Goal: Information Seeking & Learning: Find specific fact

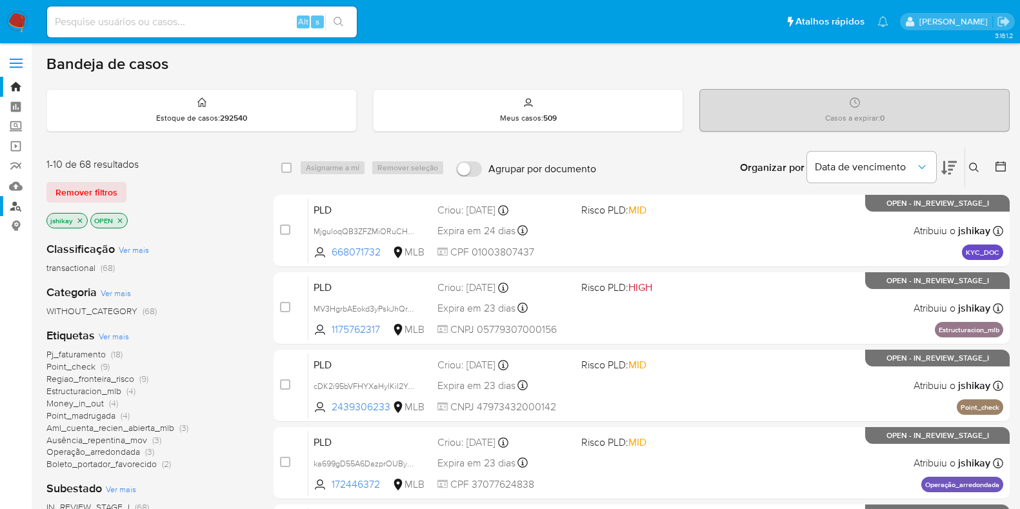
scroll to position [80, 0]
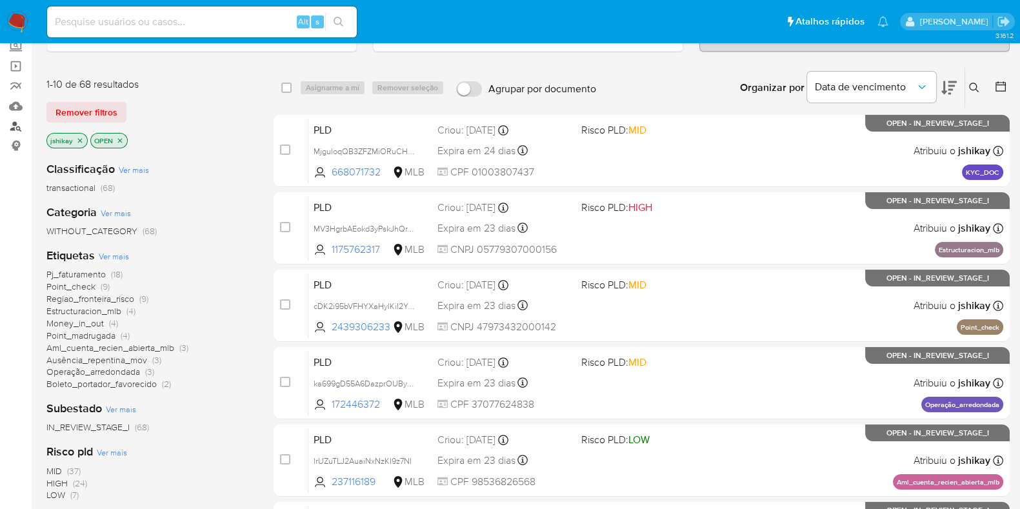
click at [23, 122] on link "Localizador de pessoas" at bounding box center [77, 126] width 154 height 20
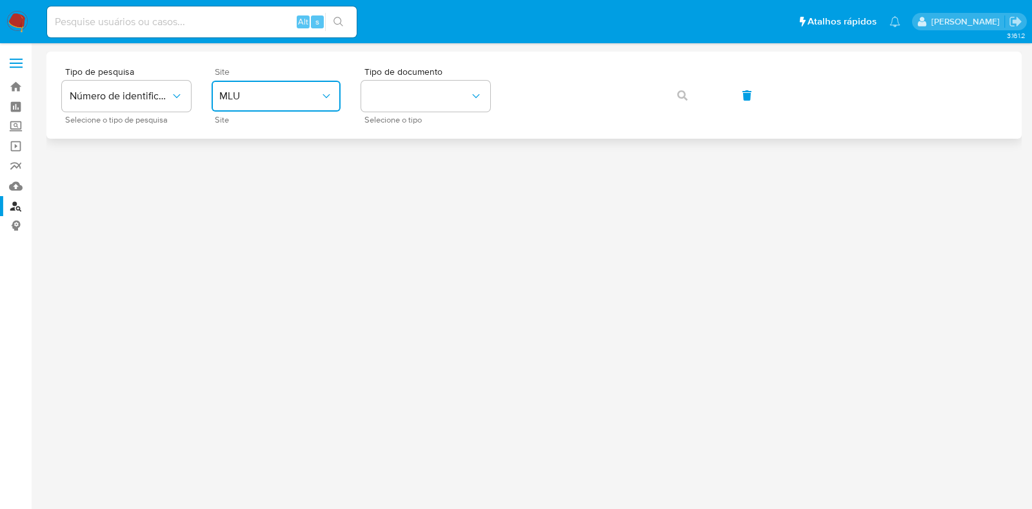
click at [284, 90] on span "MLU" at bounding box center [269, 96] width 101 height 13
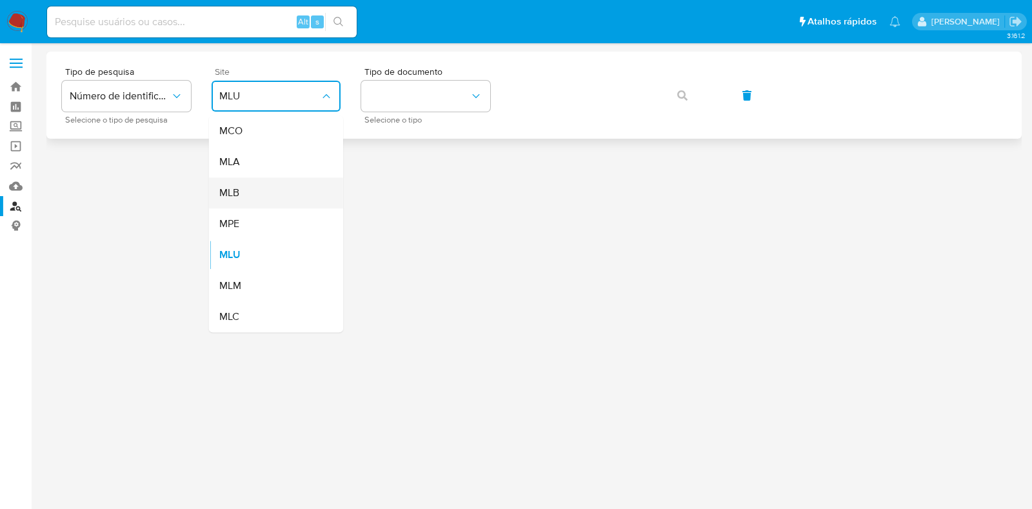
click at [281, 195] on div "MLB" at bounding box center [272, 192] width 106 height 31
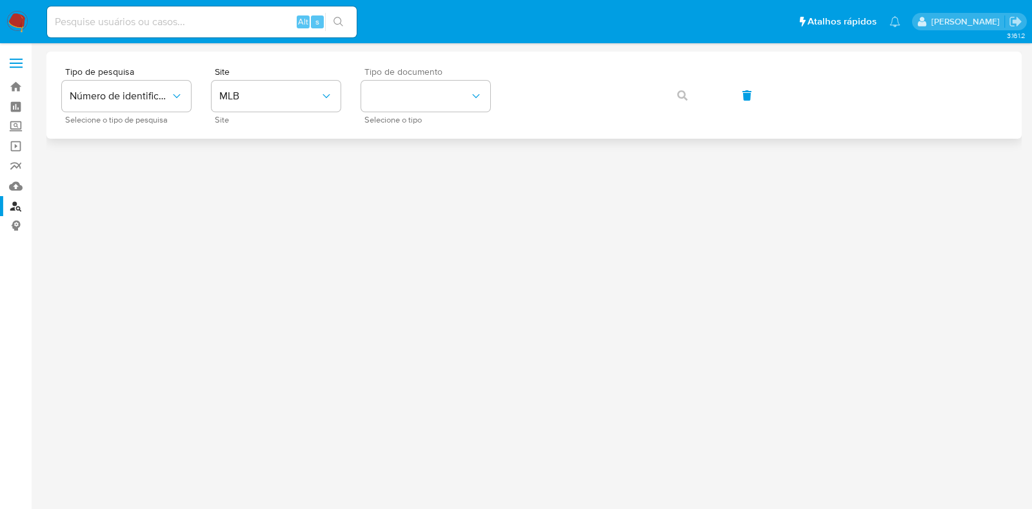
click at [379, 112] on div "Tipo de documento Selecione o tipo" at bounding box center [425, 95] width 129 height 56
click at [421, 86] on button "identificationType" at bounding box center [425, 96] width 129 height 31
click at [416, 172] on div "CPF CPF" at bounding box center [422, 181] width 106 height 44
click at [681, 94] on icon "button" at bounding box center [682, 95] width 10 height 10
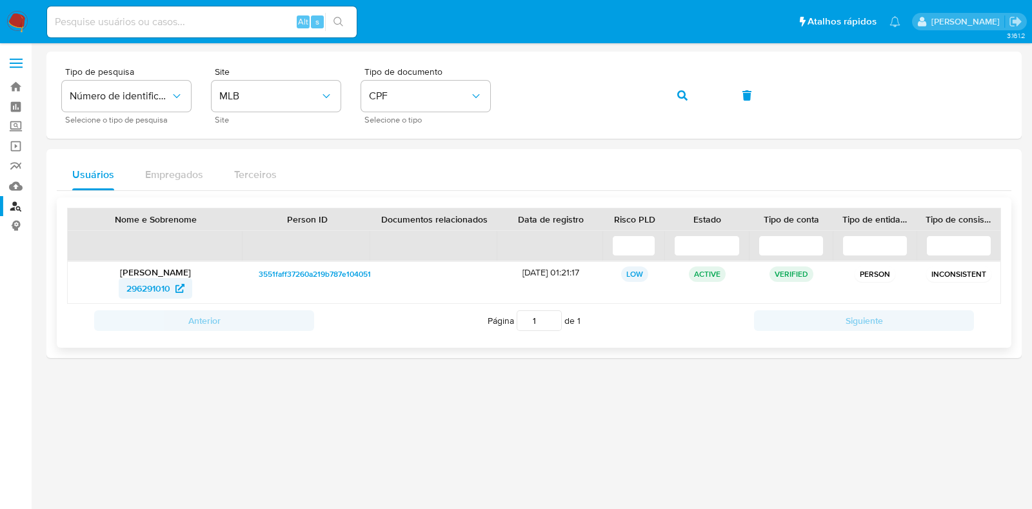
click at [155, 288] on span "296291010" at bounding box center [148, 288] width 44 height 21
click at [44, 17] on li "Alt s" at bounding box center [202, 21] width 316 height 32
click at [20, 17] on img at bounding box center [17, 22] width 22 height 22
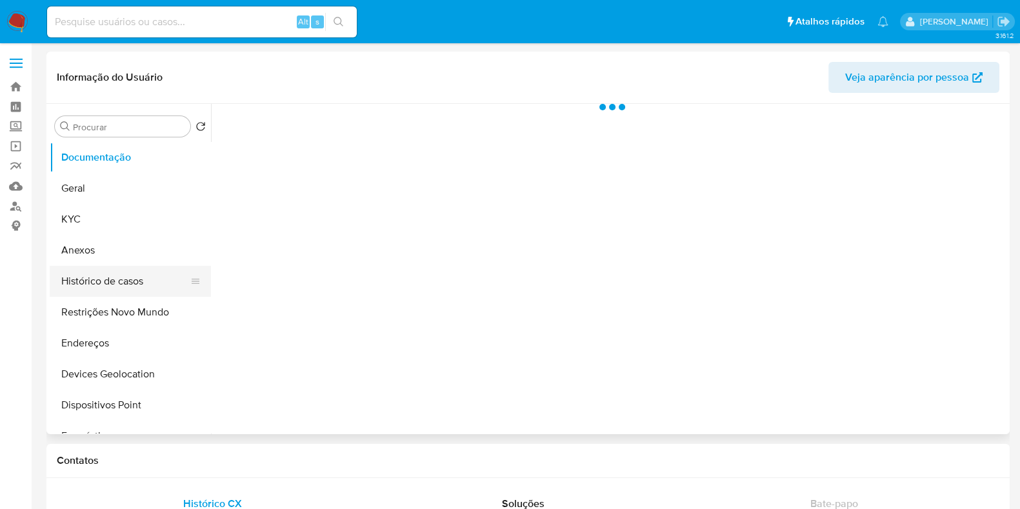
select select "10"
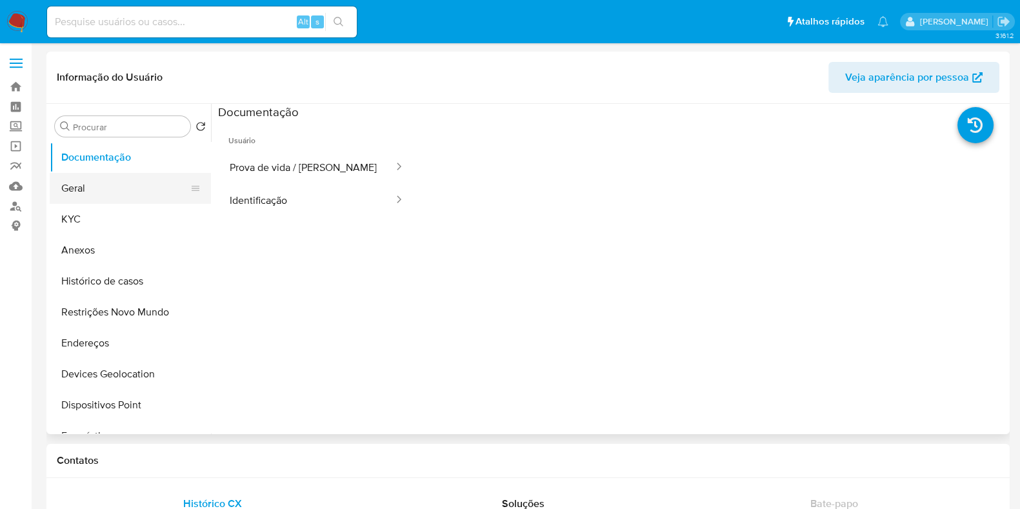
click at [124, 199] on button "Geral" at bounding box center [125, 188] width 151 height 31
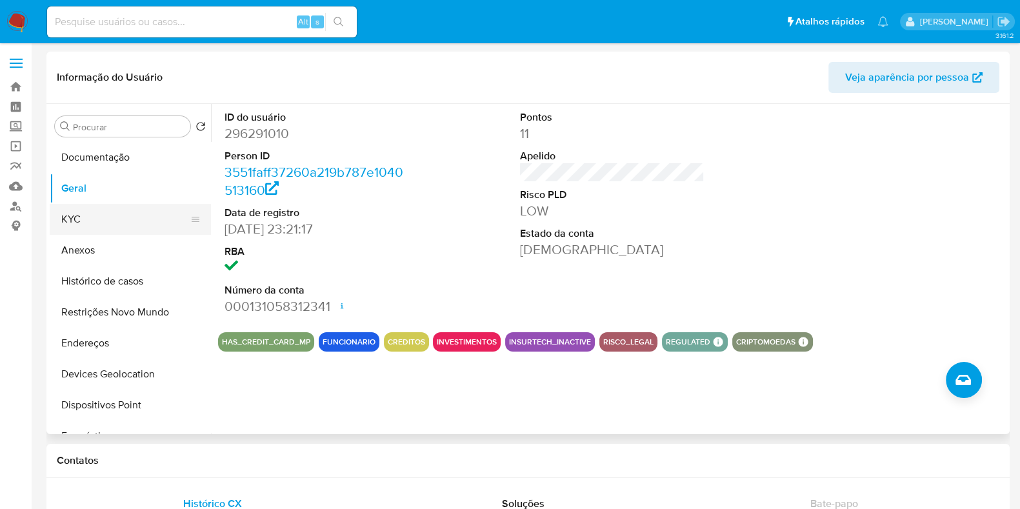
click at [131, 212] on button "KYC" at bounding box center [125, 219] width 151 height 31
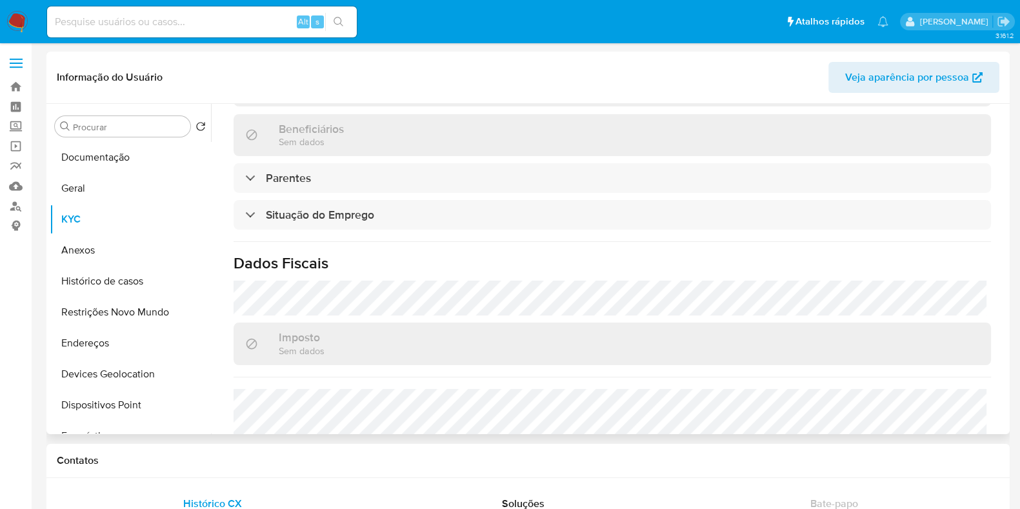
scroll to position [564, 0]
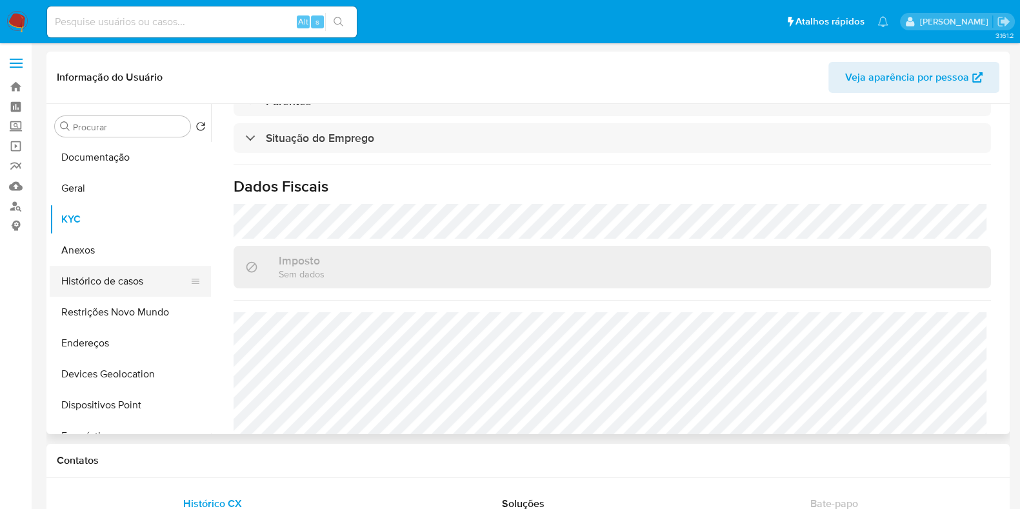
click at [145, 277] on button "Histórico de casos" at bounding box center [125, 281] width 151 height 31
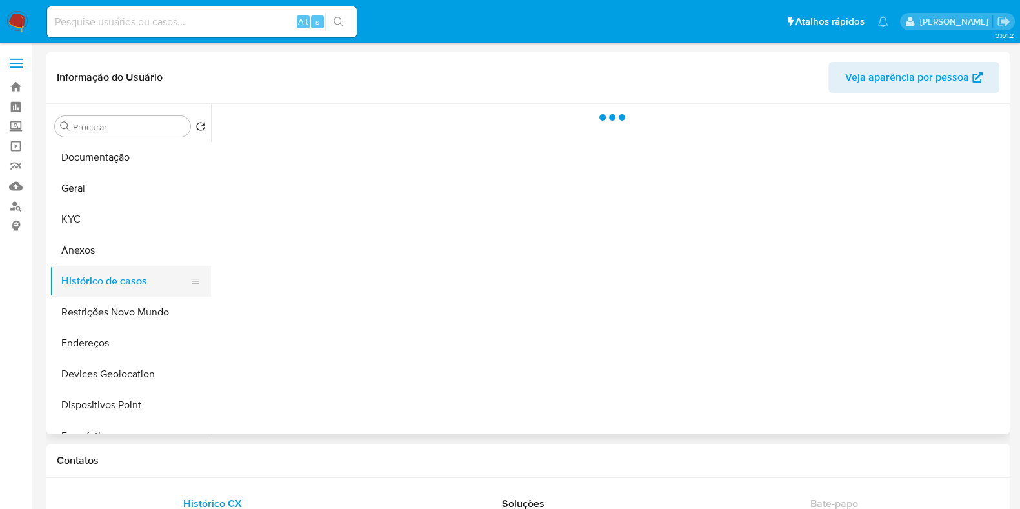
scroll to position [0, 0]
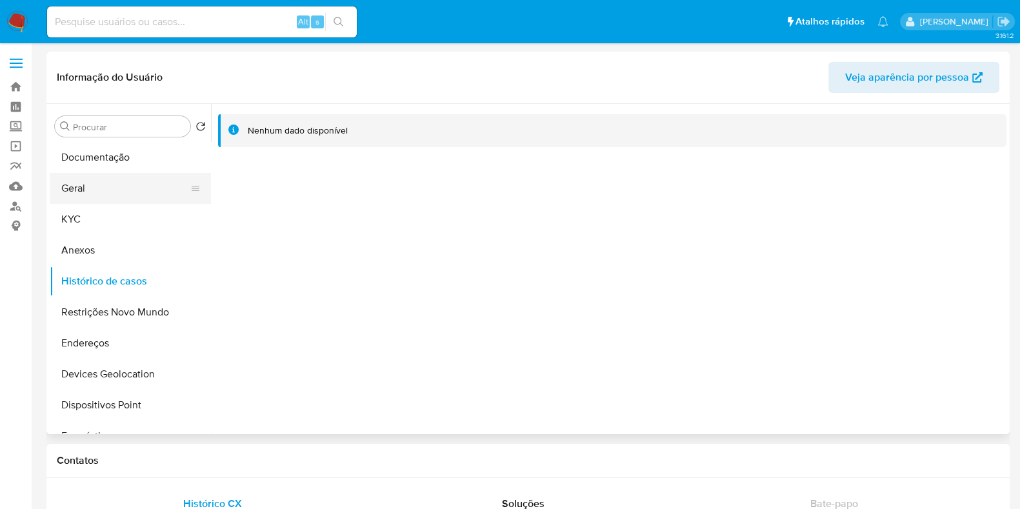
click at [121, 183] on button "Geral" at bounding box center [125, 188] width 151 height 31
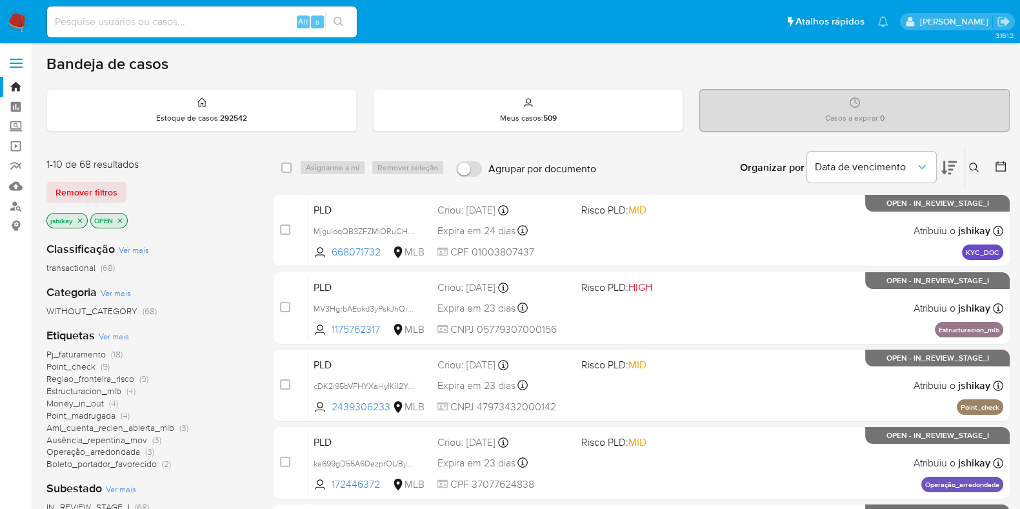
click at [15, 25] on img at bounding box center [17, 22] width 22 height 22
